Goal: Task Accomplishment & Management: Use online tool/utility

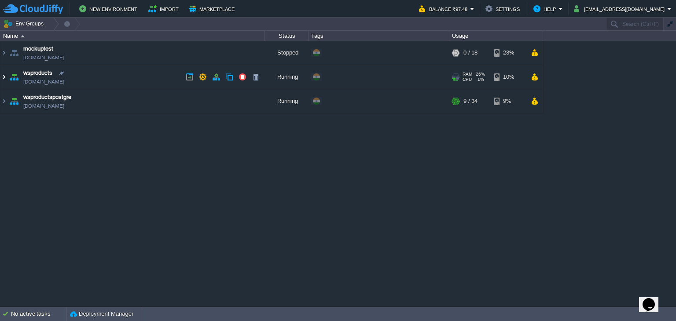
drag, startPoint x: 0, startPoint y: 0, endPoint x: 2, endPoint y: 80, distance: 79.7
click at [2, 80] on img at bounding box center [3, 77] width 7 height 24
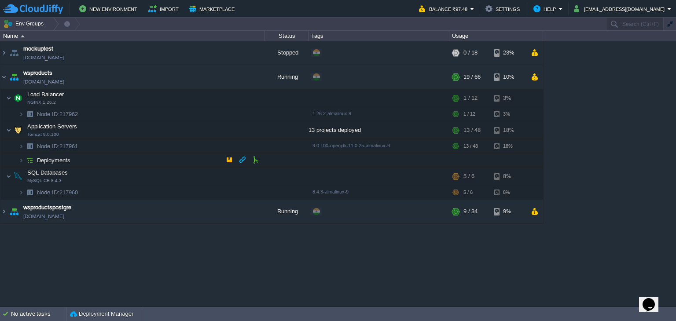
click at [24, 157] on img at bounding box center [30, 161] width 12 height 14
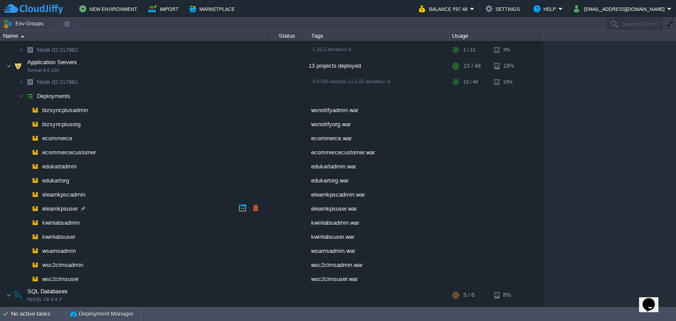
scroll to position [98, 0]
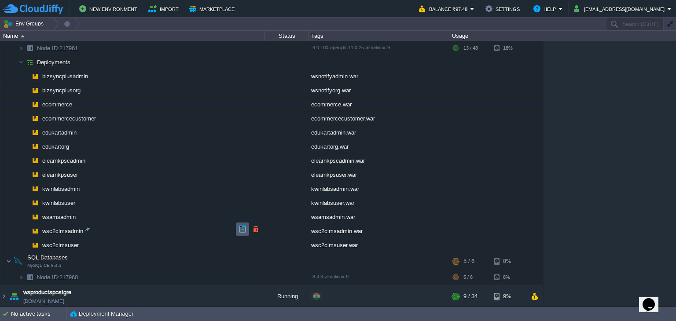
click at [244, 230] on button "button" at bounding box center [243, 229] width 8 height 8
click at [228, 60] on button "button" at bounding box center [229, 62] width 8 height 8
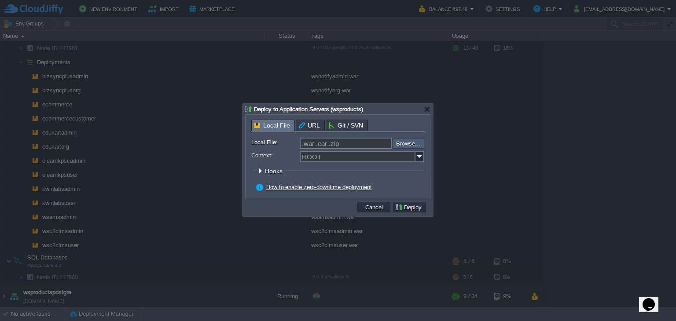
click at [408, 140] on input "file" at bounding box center [368, 143] width 111 height 11
type input "C:\fakepath\wsc2clmsadmin.war"
type input "wsc2clmsadmin.war"
click at [418, 159] on img at bounding box center [419, 156] width 9 height 11
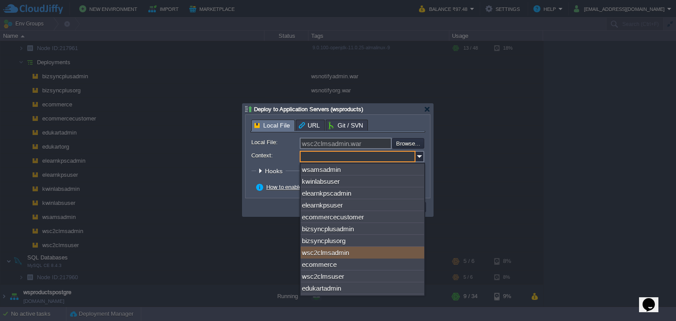
click at [371, 253] on div "wsc2clmsadmin" at bounding box center [363, 253] width 124 height 12
type input "wsc2clmsadmin"
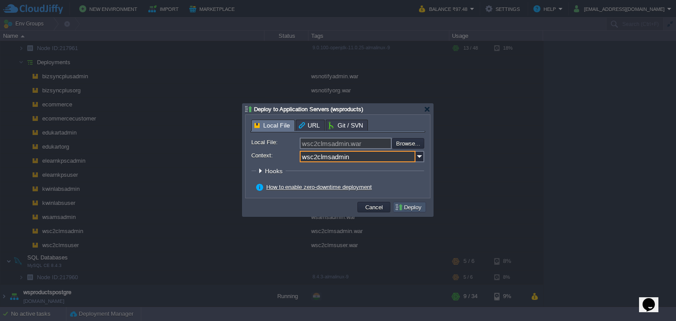
click at [419, 206] on button "Deploy" at bounding box center [409, 207] width 29 height 8
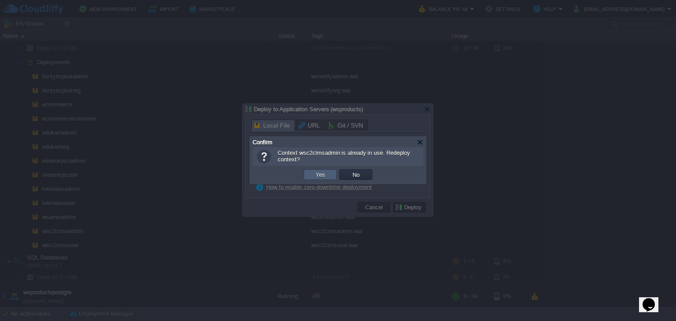
click at [311, 173] on td "Yes" at bounding box center [320, 174] width 33 height 11
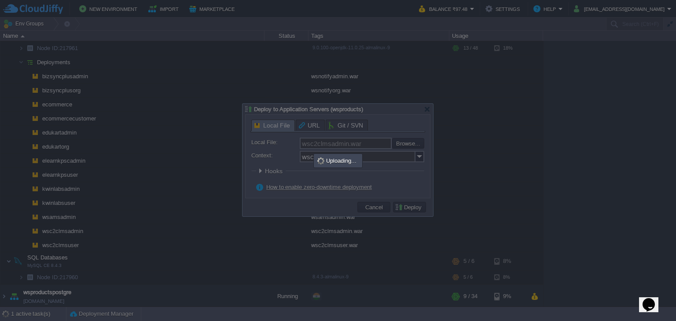
scroll to position [82, 0]
